Goal: Information Seeking & Learning: Learn about a topic

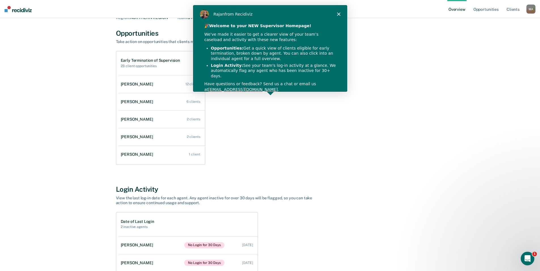
click at [336, 11] on div "[PERSON_NAME] from Recidiviz" at bounding box center [269, 14] width 154 height 18
click at [336, 13] on icon "Close" at bounding box center [337, 13] width 3 height 3
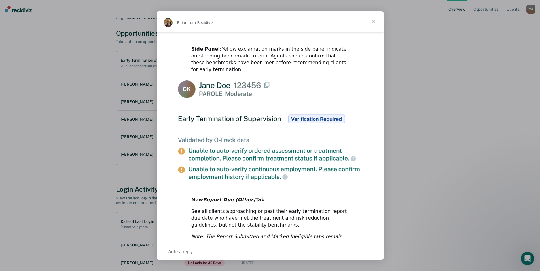
scroll to position [248, 0]
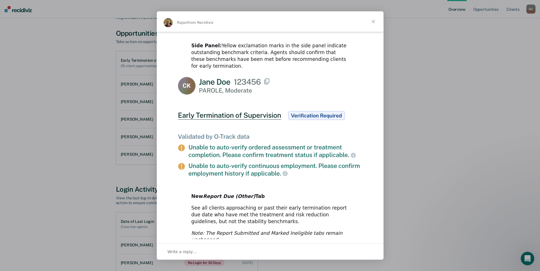
click at [376, 20] on span "Close" at bounding box center [373, 21] width 20 height 20
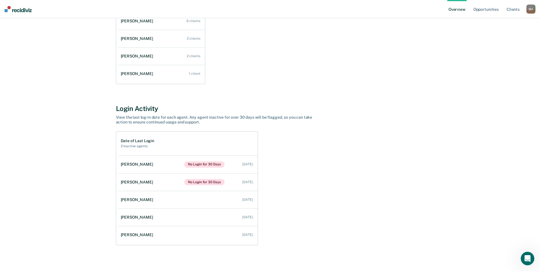
scroll to position [0, 0]
